Goal: Task Accomplishment & Management: Manage account settings

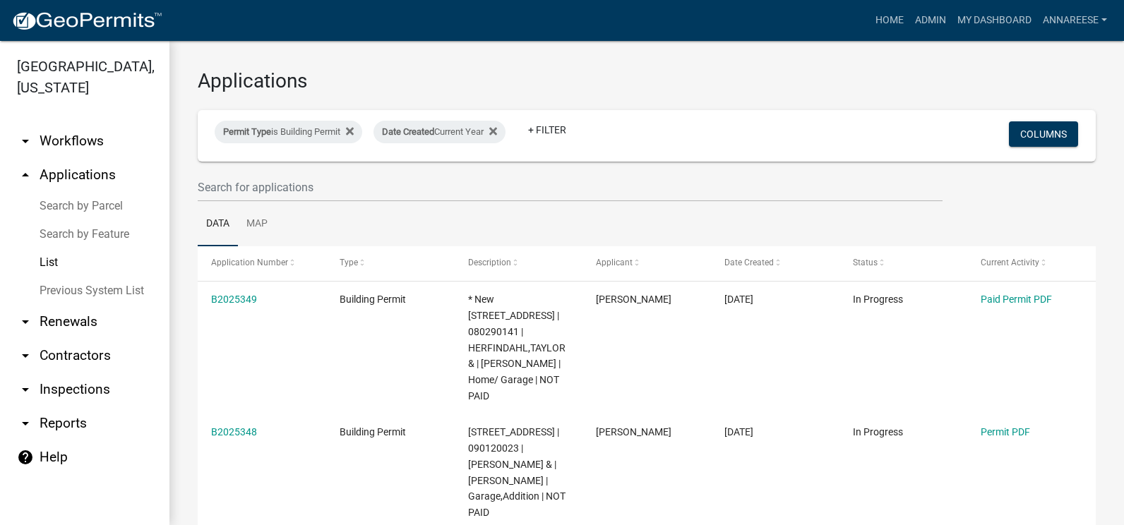
select select "3: 100"
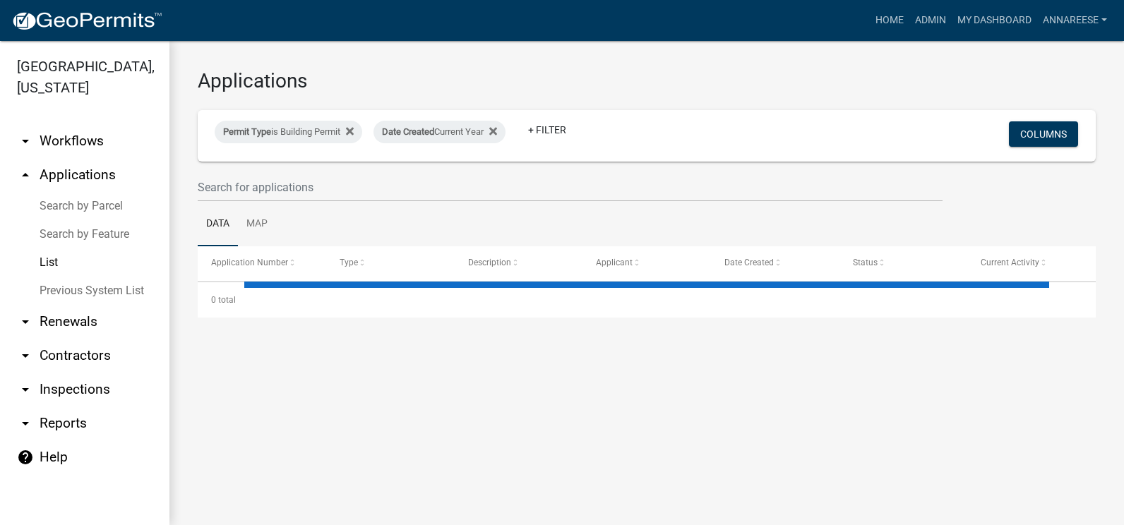
select select "3: 100"
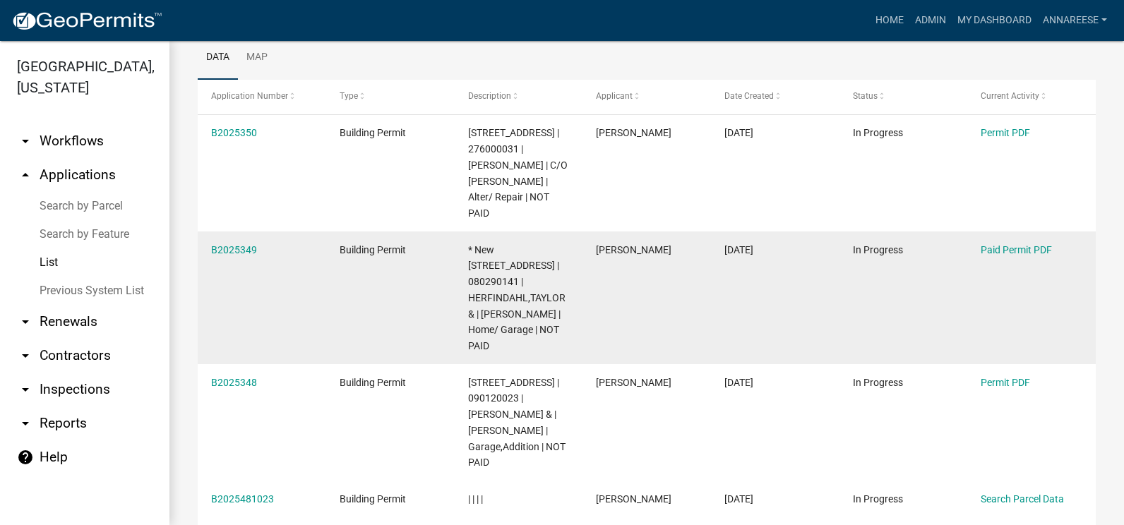
scroll to position [141, 0]
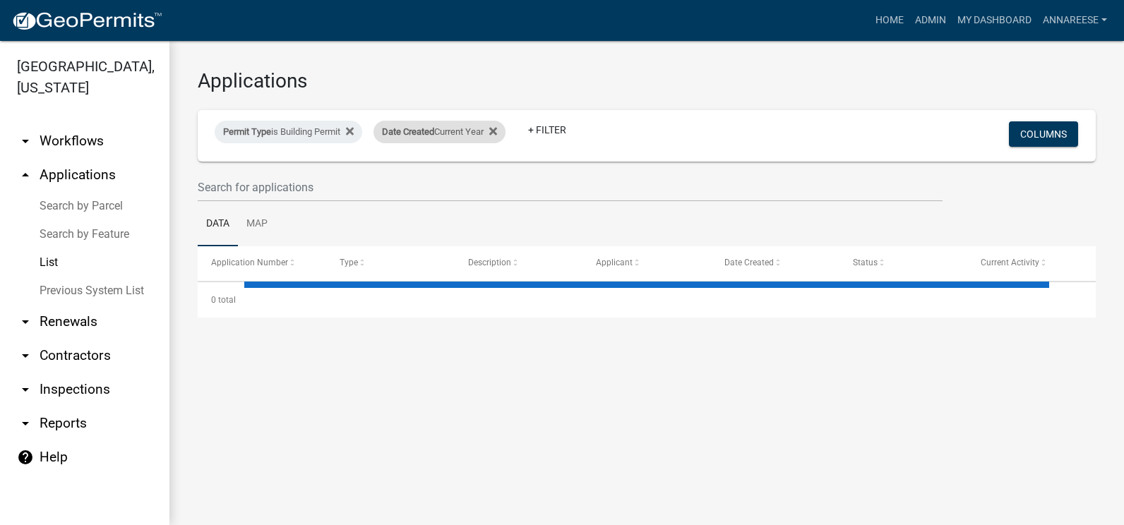
select select "3: 100"
